Goal: Check status: Check status

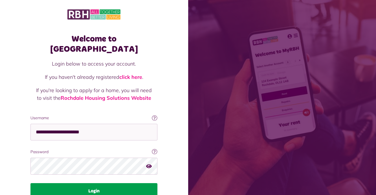
click at [115, 183] on button "Login" at bounding box center [93, 191] width 127 height 16
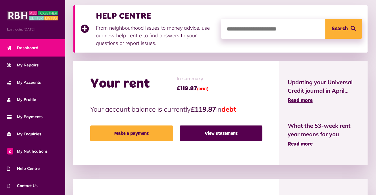
scroll to position [89, 0]
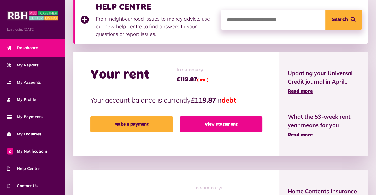
click at [234, 123] on link "View statement" at bounding box center [221, 124] width 83 height 16
